Goal: Task Accomplishment & Management: Manage account settings

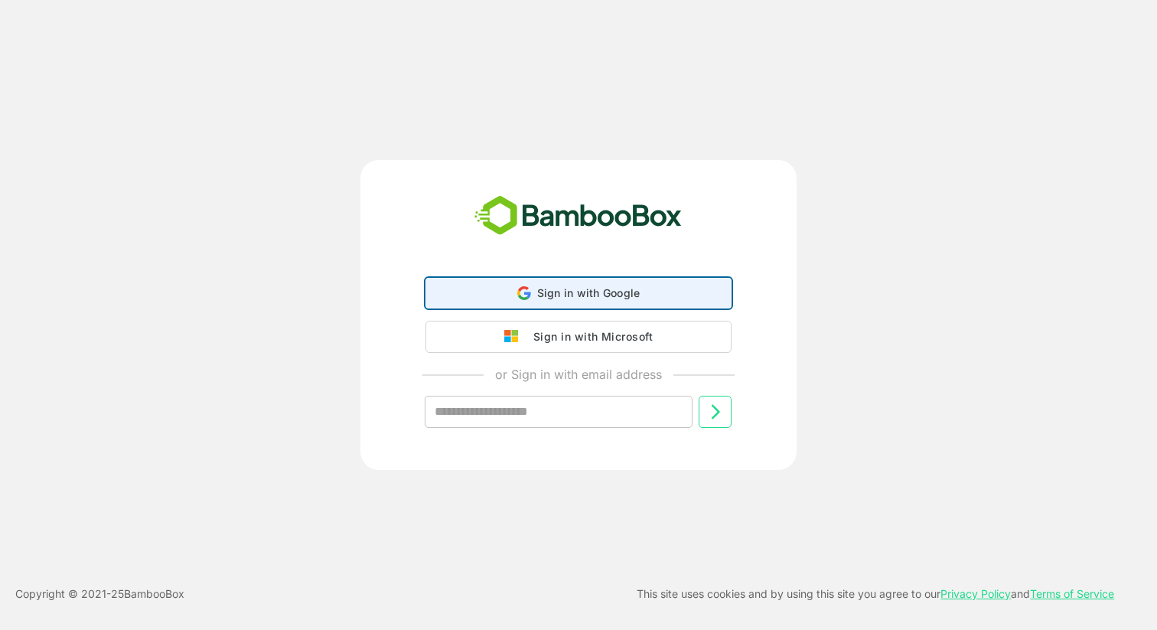
click at [591, 292] on span "Sign in with Google" at bounding box center [588, 292] width 103 height 13
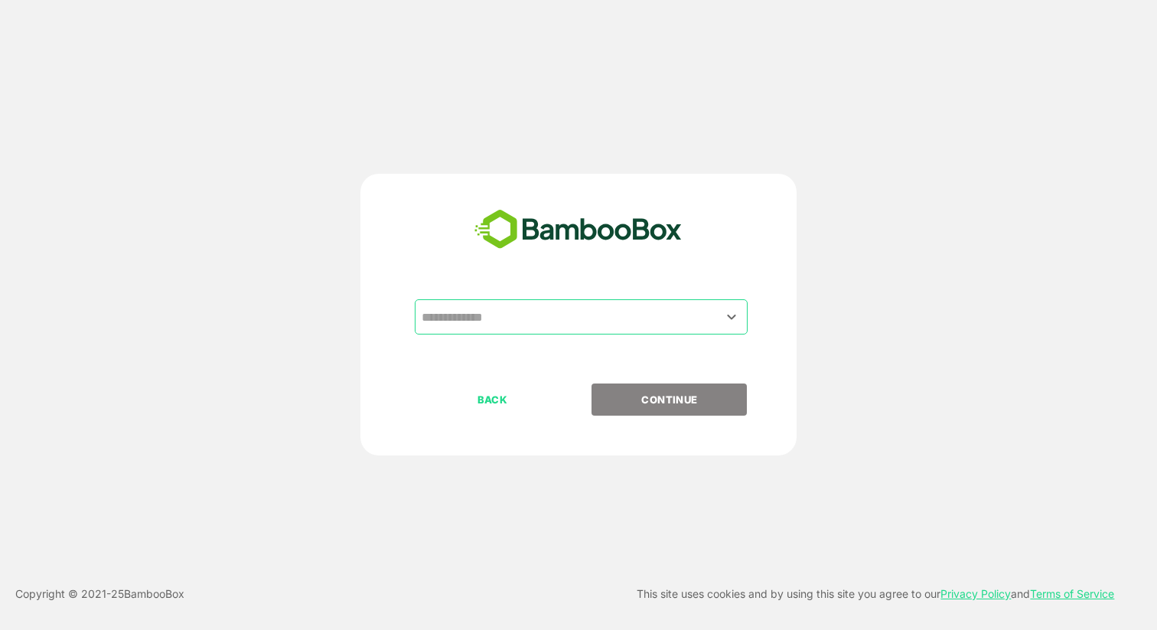
click at [540, 313] on input "text" at bounding box center [581, 316] width 327 height 29
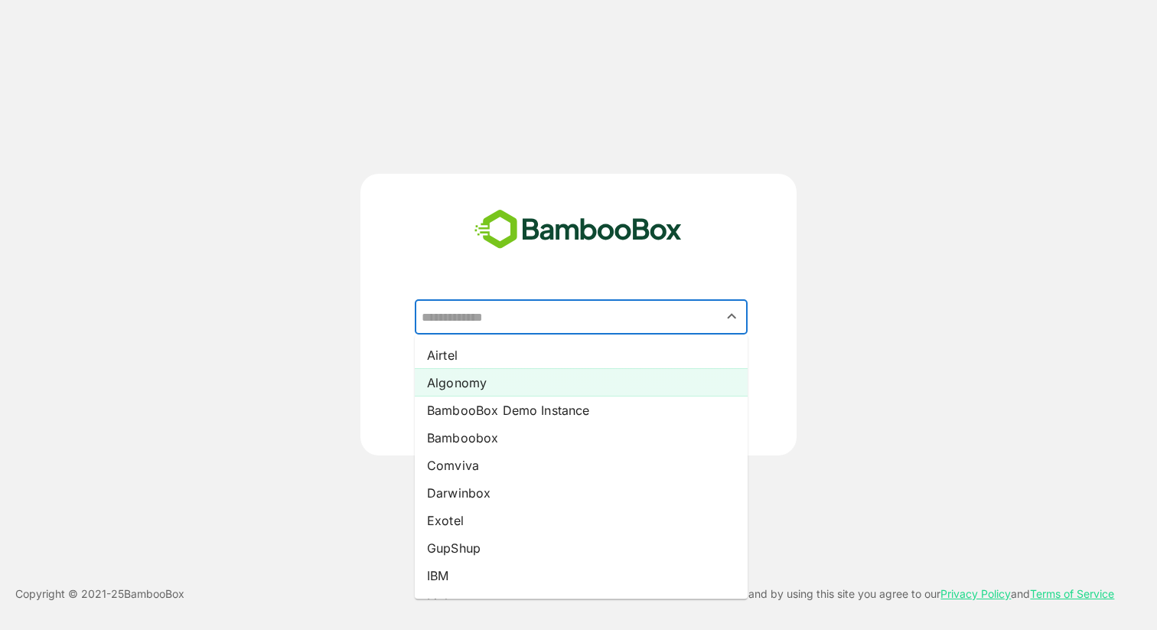
click at [533, 387] on li "Algonomy" at bounding box center [581, 383] width 333 height 28
type input "********"
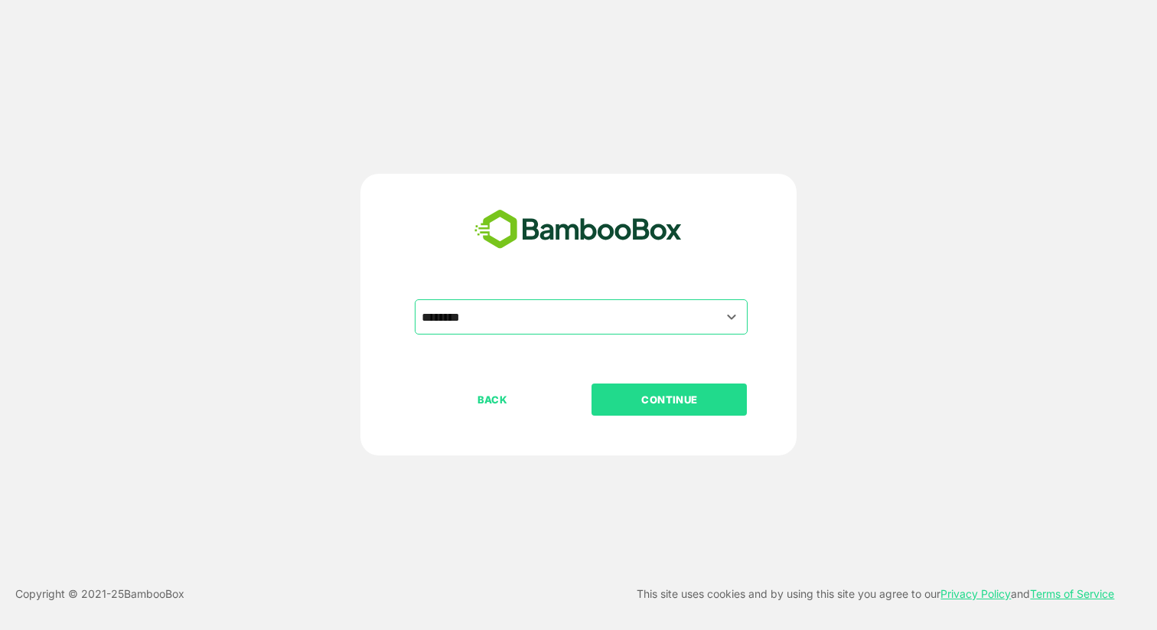
click at [644, 404] on p "CONTINUE" at bounding box center [669, 399] width 153 height 17
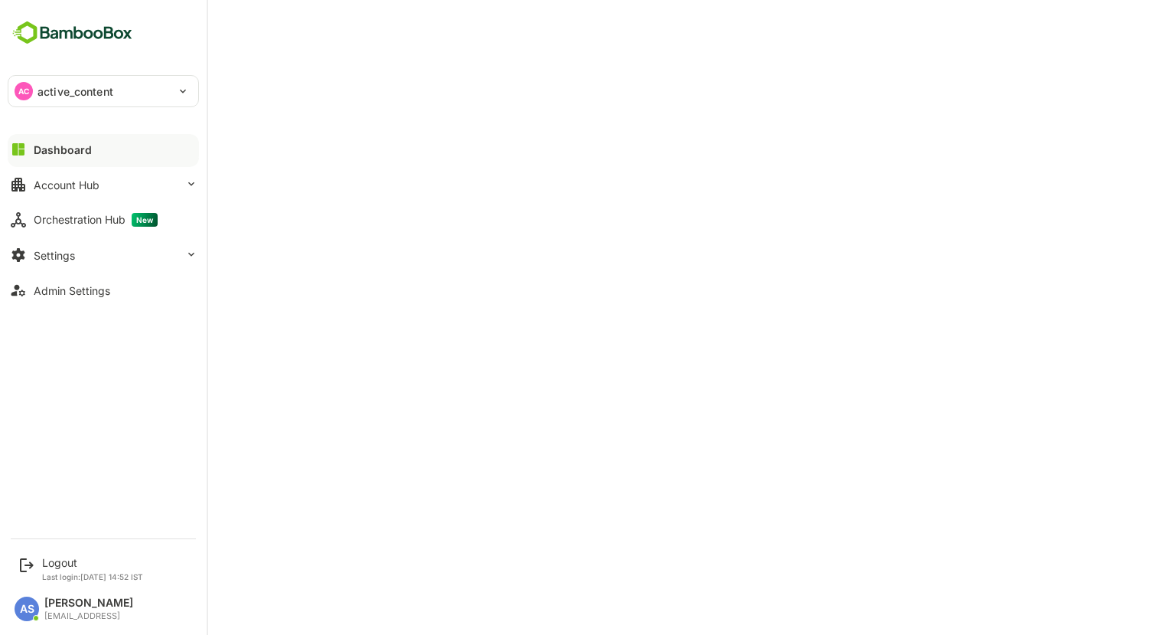
click at [86, 89] on p "active_content" at bounding box center [76, 91] width 76 height 16
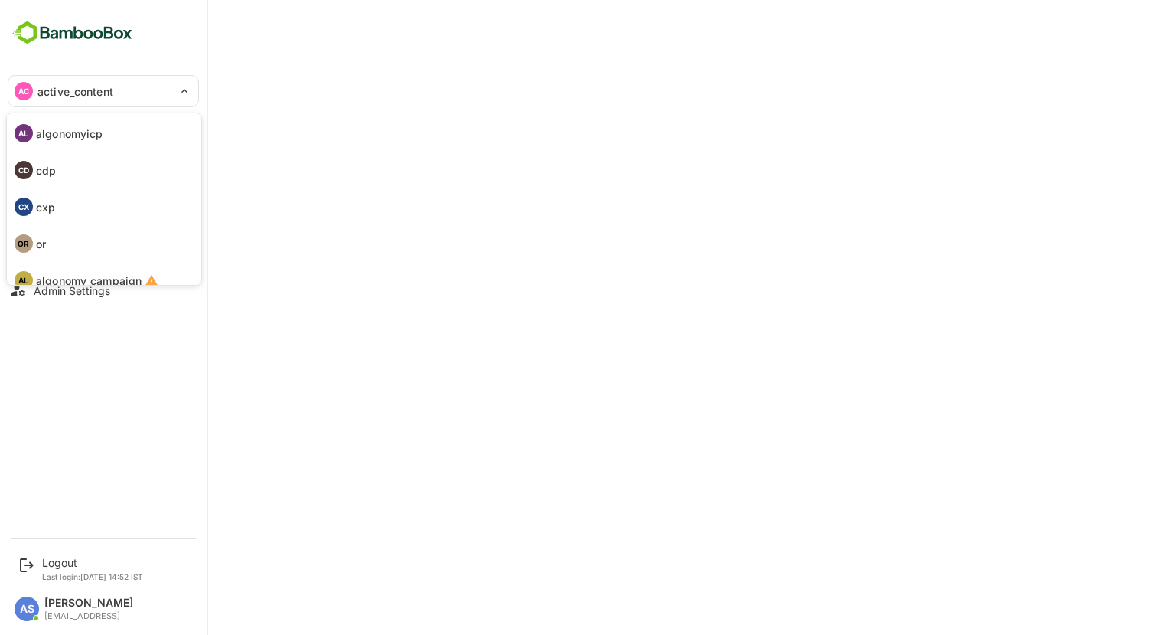
scroll to position [89, 0]
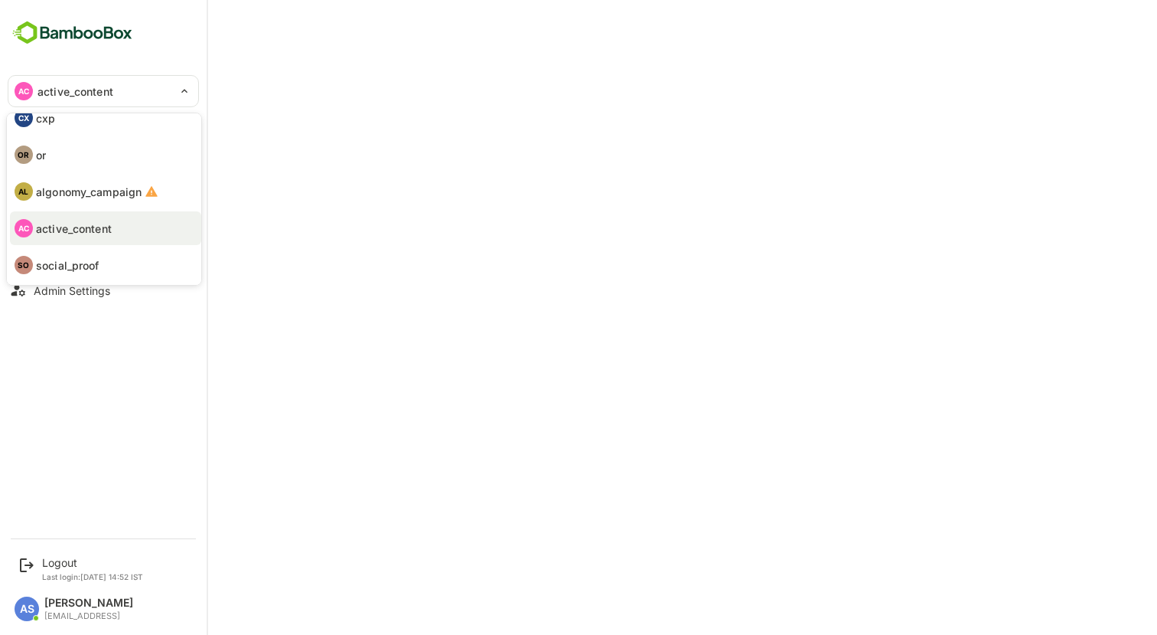
click at [77, 259] on p "social_proof" at bounding box center [68, 265] width 64 height 16
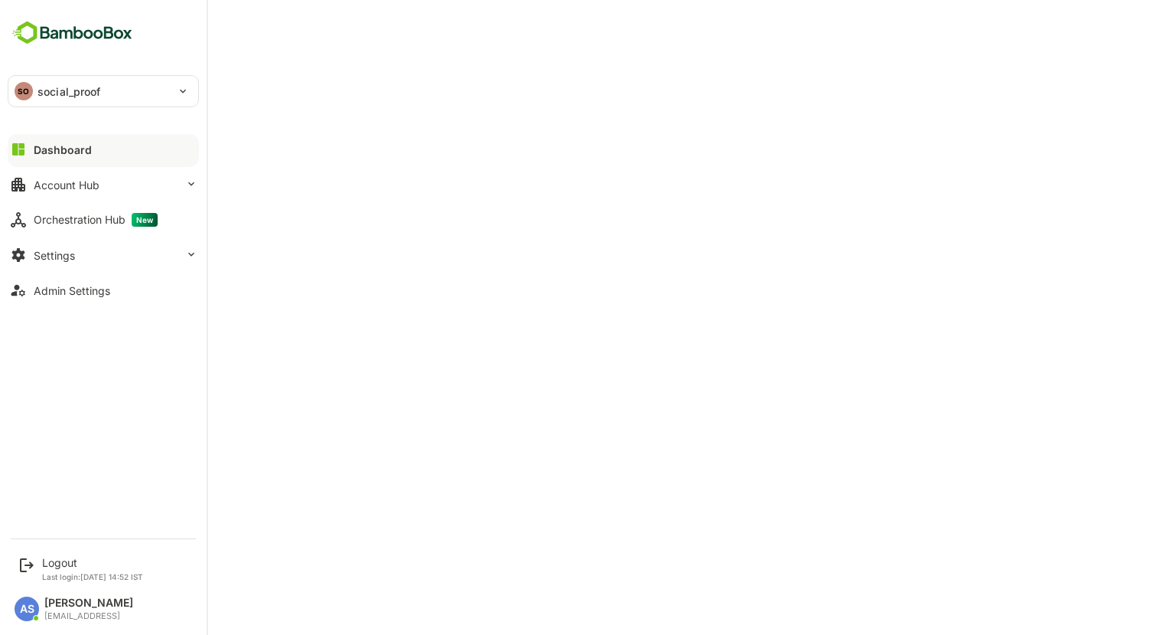
click at [54, 98] on p "social_proof" at bounding box center [70, 91] width 64 height 16
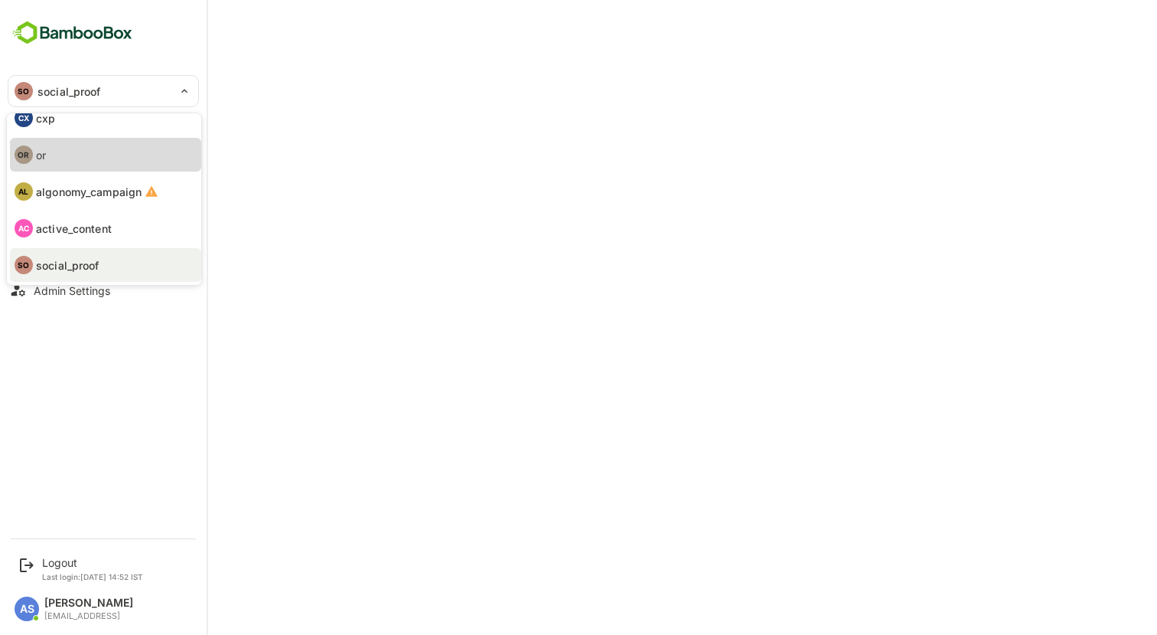
click at [74, 152] on li "OR or" at bounding box center [105, 155] width 191 height 34
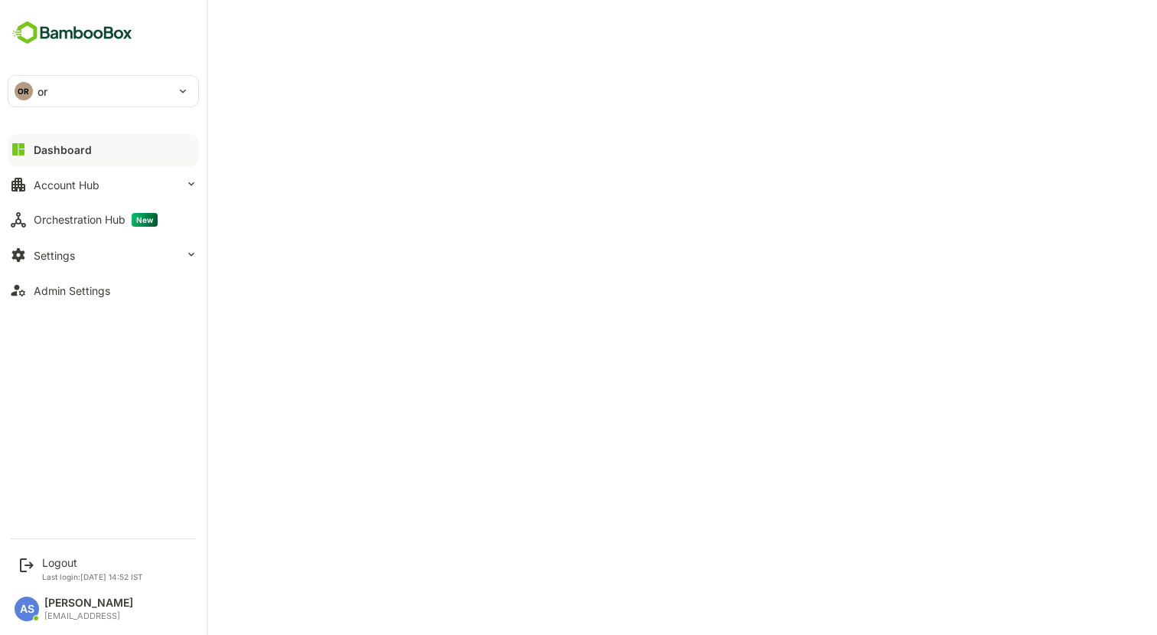
click at [64, 90] on div "OR or" at bounding box center [93, 91] width 171 height 31
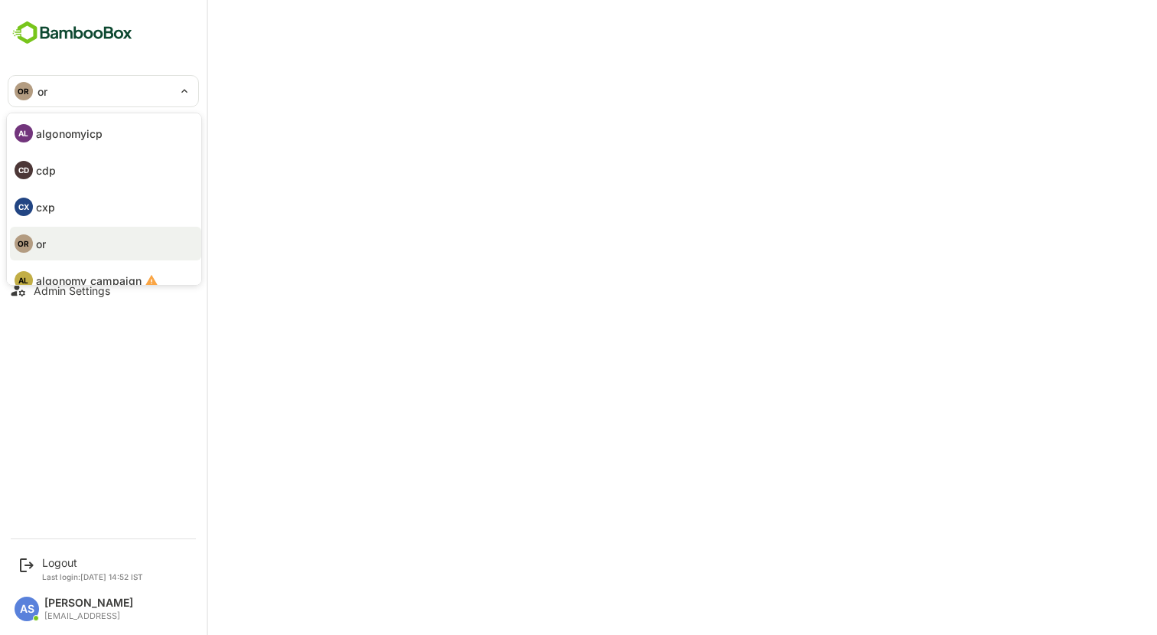
click at [76, 205] on li "CX cxp" at bounding box center [105, 207] width 191 height 34
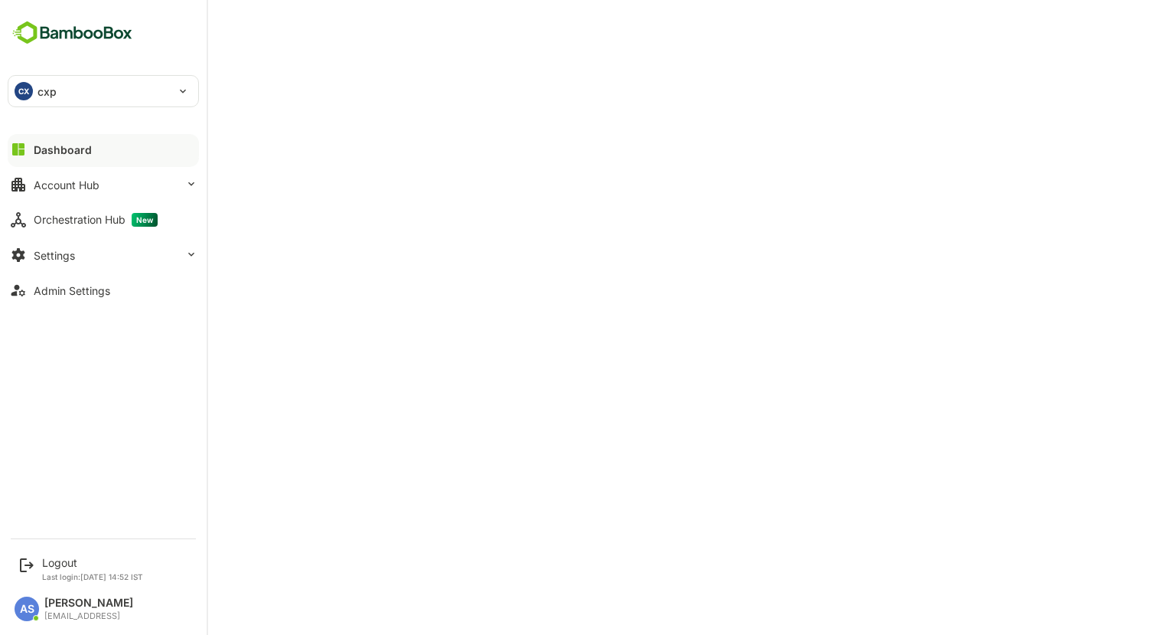
click at [142, 93] on div "CX cxp" at bounding box center [93, 91] width 171 height 31
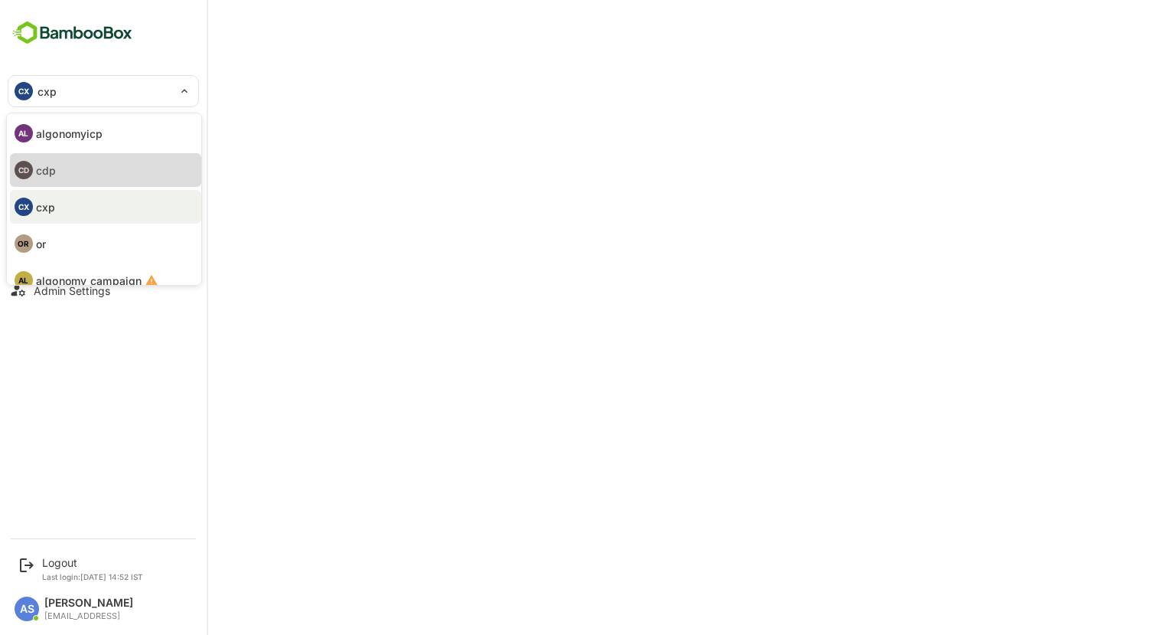
click at [74, 169] on li "CD cdp" at bounding box center [105, 170] width 191 height 34
type input "***"
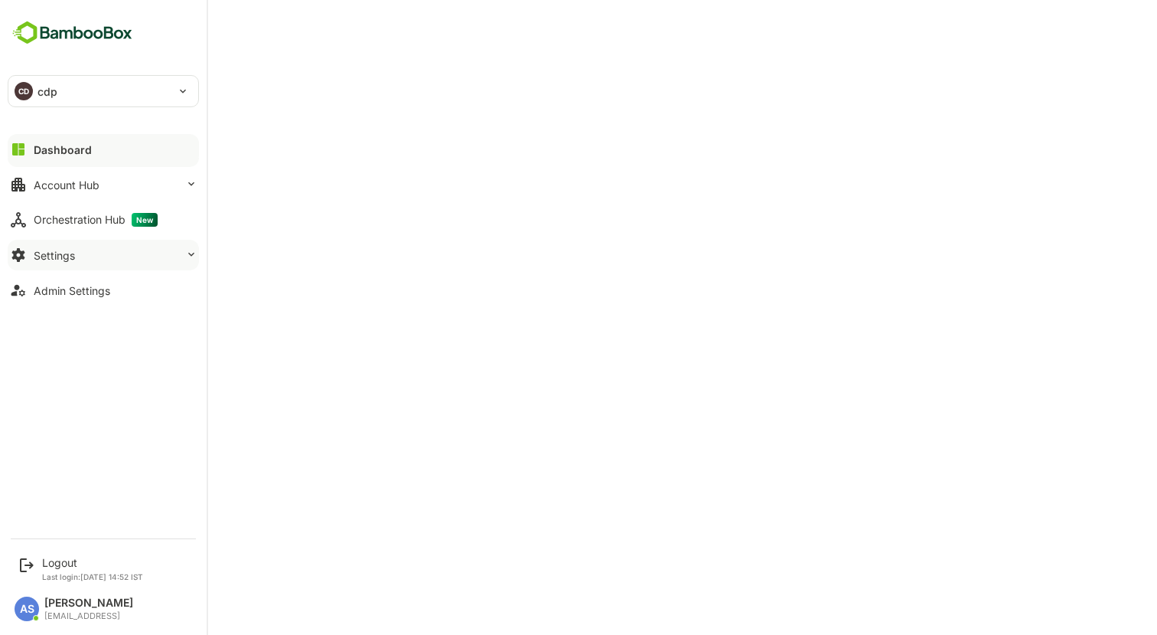
click at [88, 263] on button "Settings" at bounding box center [103, 255] width 191 height 31
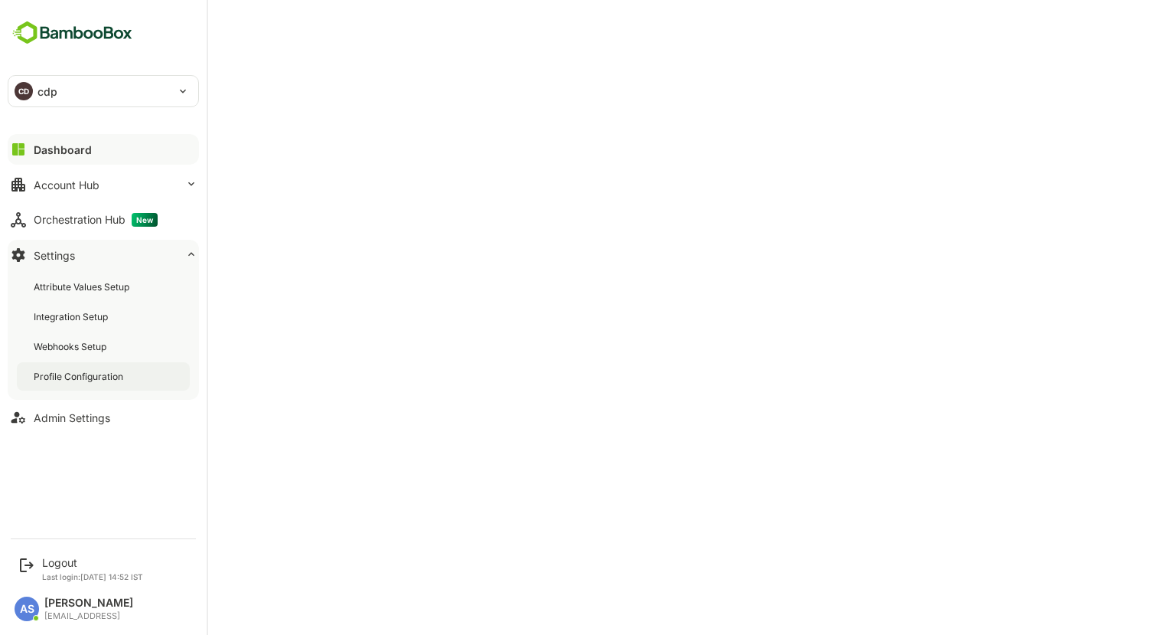
click at [77, 374] on div "Profile Configuration" at bounding box center [80, 376] width 93 height 13
click at [54, 143] on div "Dashboard" at bounding box center [61, 149] width 55 height 13
